Goal: Use online tool/utility: Utilize a website feature to perform a specific function

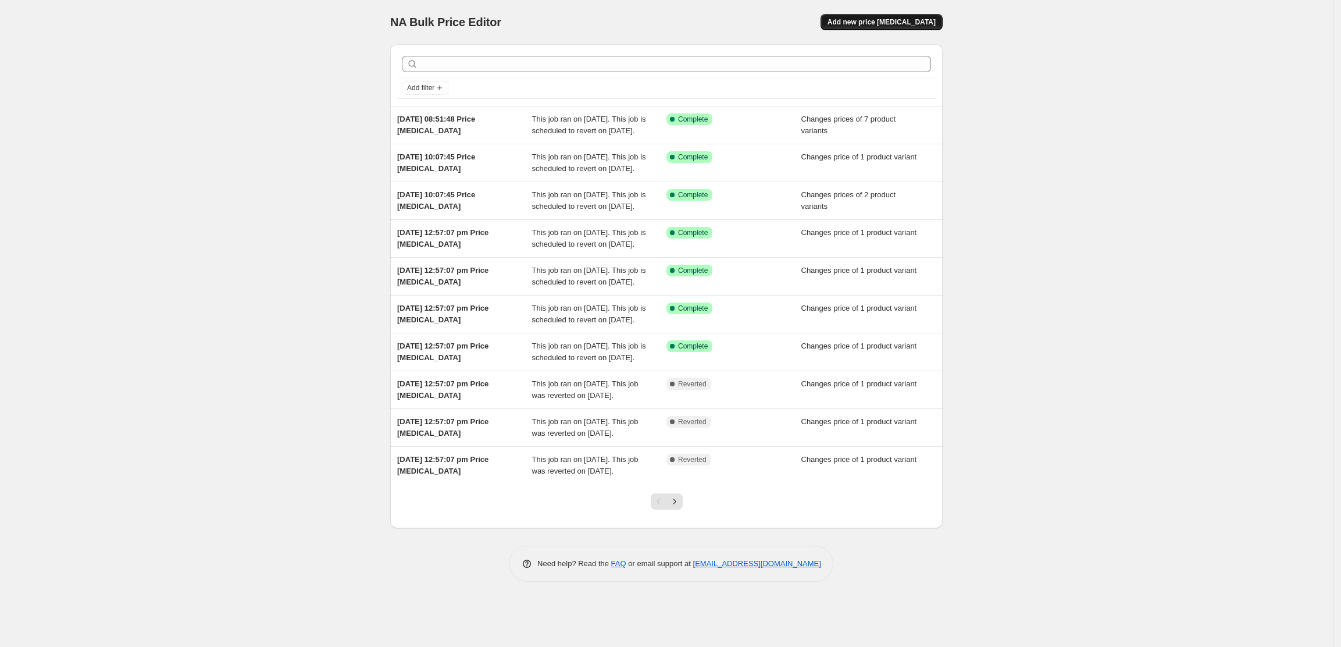
click at [893, 24] on span "Add new price [MEDICAL_DATA]" at bounding box center [881, 21] width 108 height 9
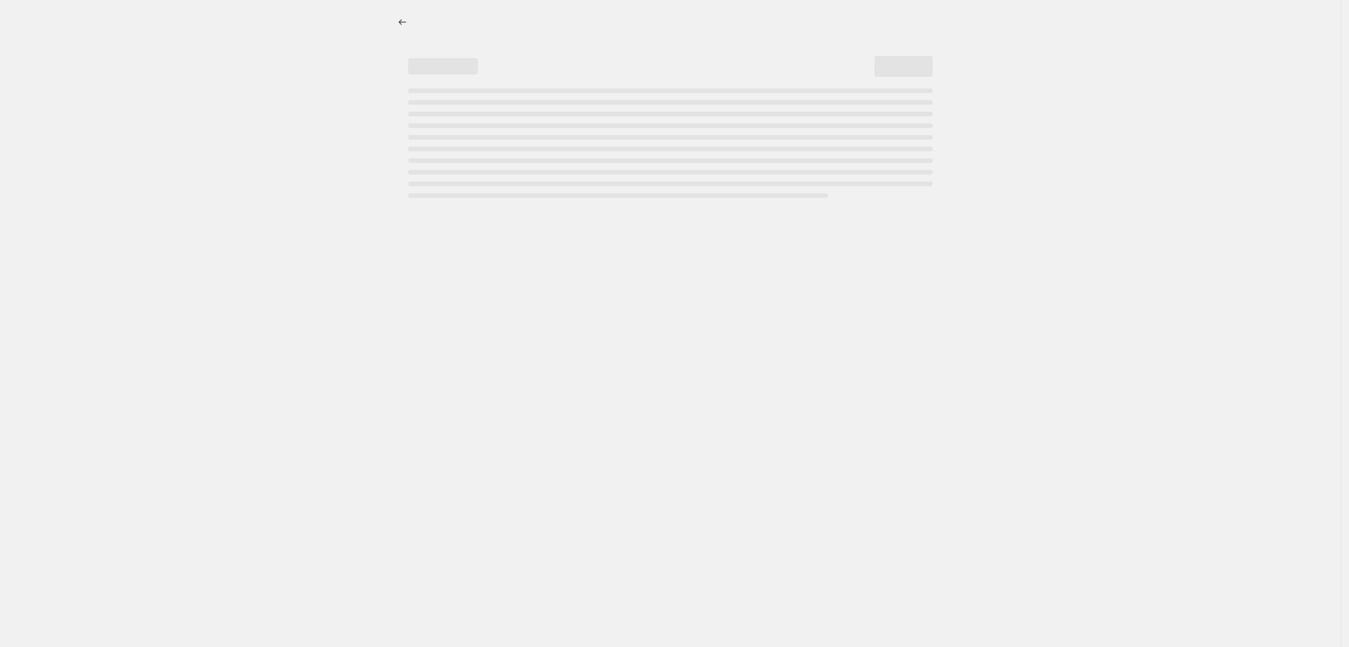
select select "percentage"
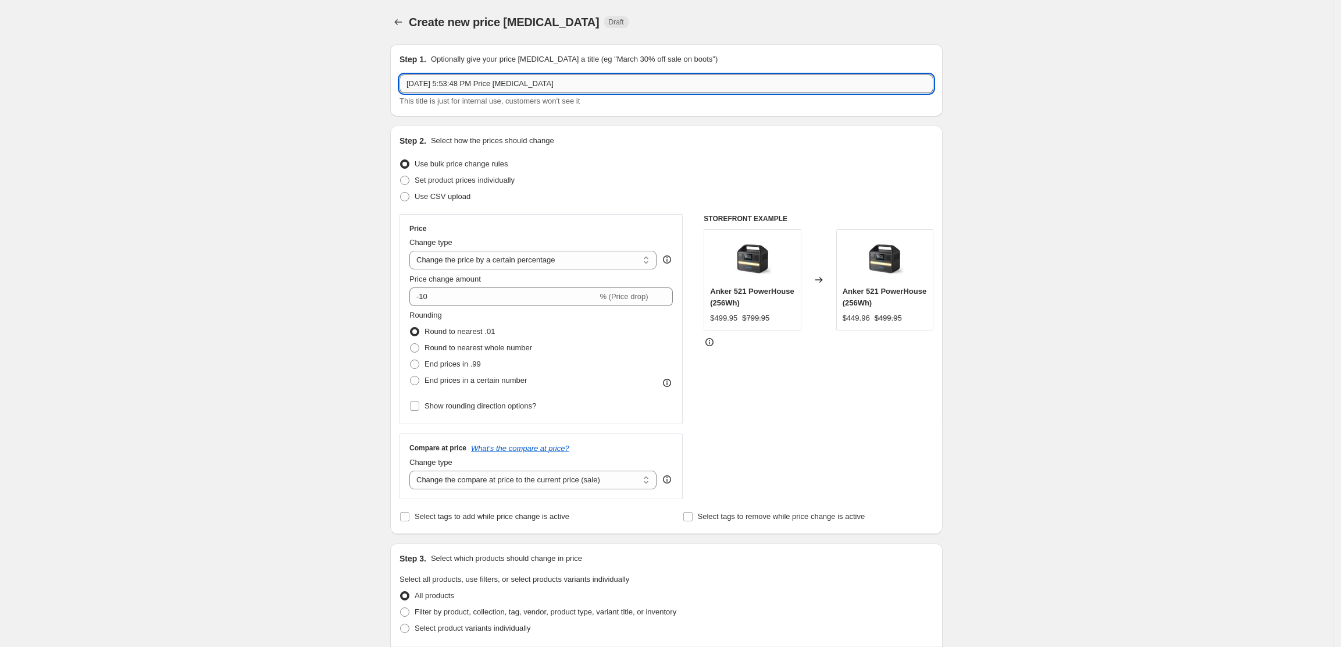
click at [580, 83] on input "[DATE] 5:53:48 PM Price [MEDICAL_DATA]" at bounding box center [666, 83] width 534 height 19
type input "2309 PriceVA"
